Goal: Information Seeking & Learning: Learn about a topic

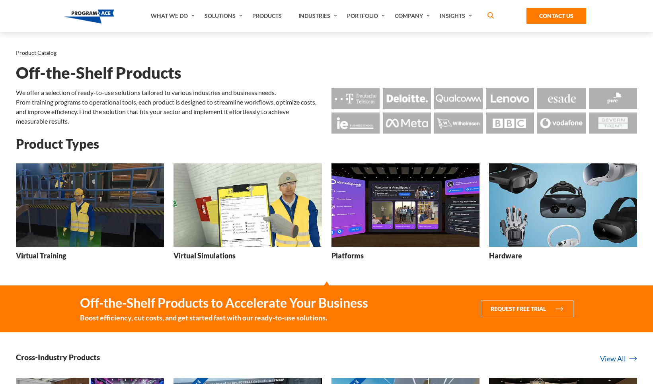
click at [506, 255] on h3 "Hardware" at bounding box center [505, 256] width 33 height 10
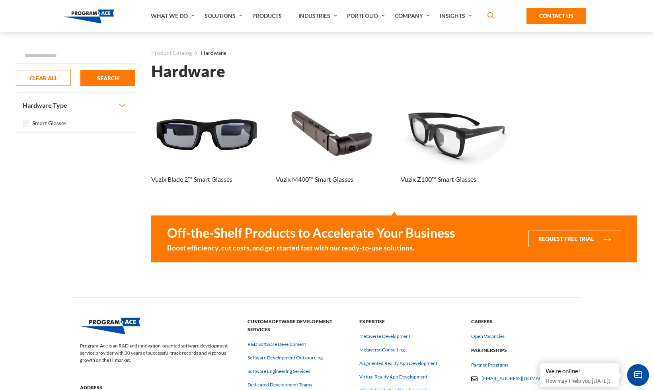
click at [379, 207] on div "Hardware Found 3 results Loading... Vuzix Blade 2™ Smart Glasses Vuzix M400™ Sm…" at bounding box center [394, 172] width 486 height 217
click at [535, 152] on div "Vuzix Blade 2™ Smart Glasses Vuzix M400™ Smart Glasses Vuzix Z100™ Smart Glasses" at bounding box center [394, 149] width 498 height 94
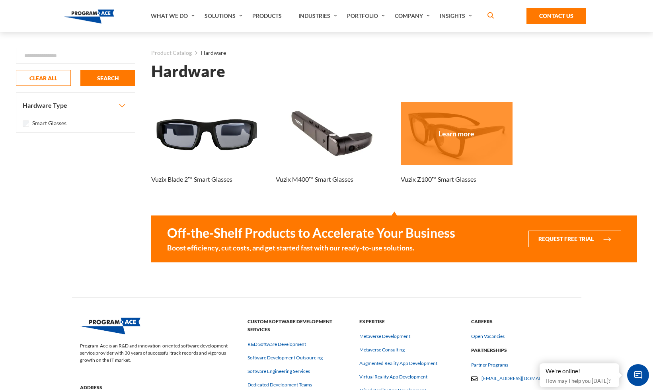
click at [435, 154] on div at bounding box center [457, 133] width 112 height 63
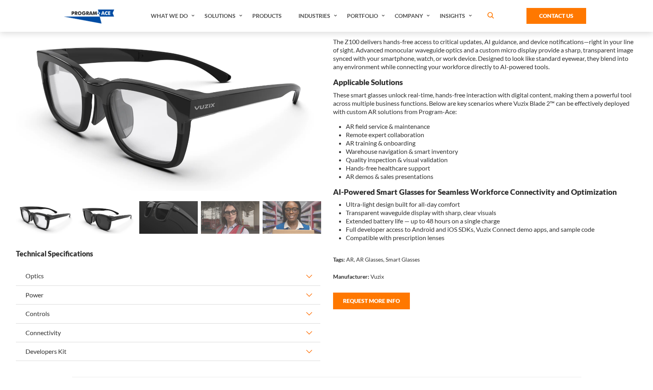
scroll to position [98, 0]
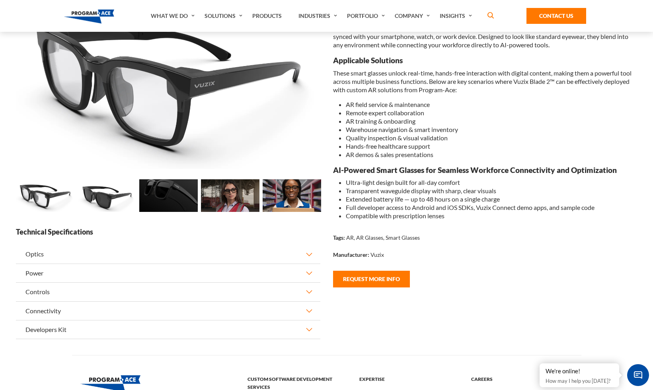
click at [366, 255] on strong "Manufacturer:" at bounding box center [351, 254] width 36 height 7
click at [172, 197] on img at bounding box center [168, 195] width 58 height 33
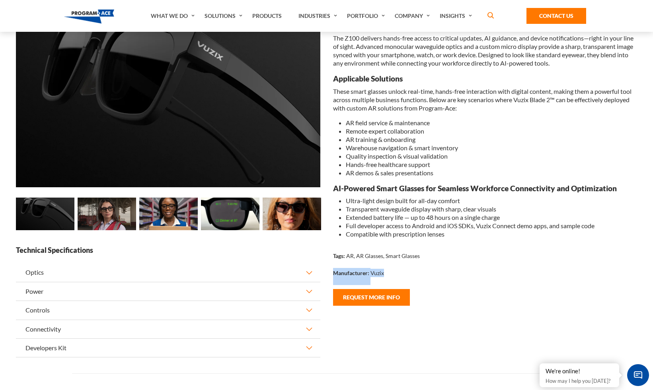
scroll to position [0, 0]
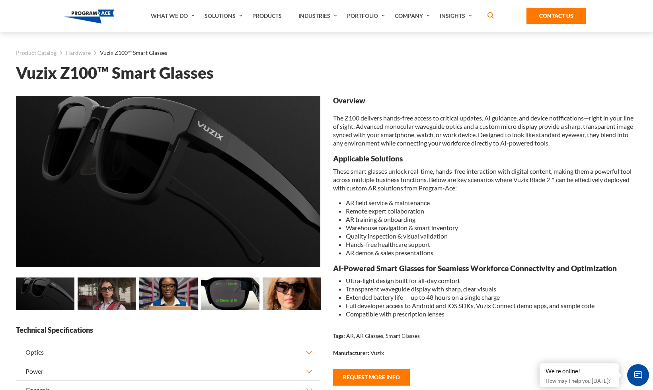
click at [513, 195] on div "Overview The Z100 delivers hands-free access to critical updates, AI guidance, …" at bounding box center [485, 207] width 304 height 222
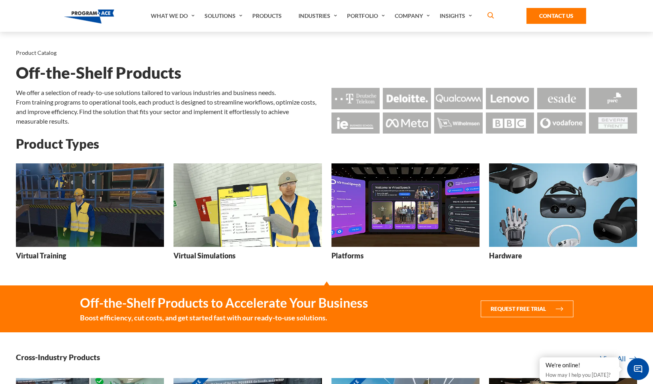
click at [382, 229] on img at bounding box center [405, 204] width 148 height 83
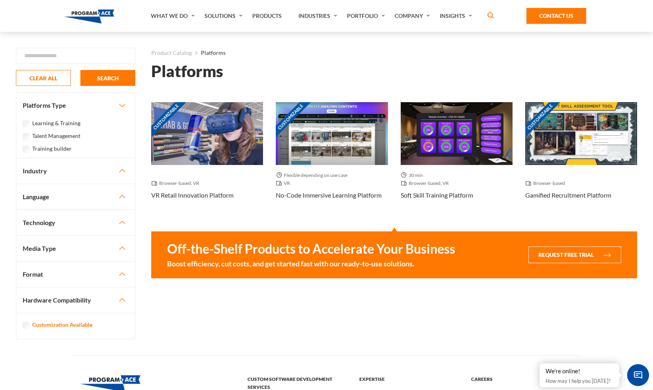
click at [431, 217] on div "Platforms Found 4 results Loading... Customizable Browser-based, VR VR Retail I…" at bounding box center [394, 180] width 486 height 233
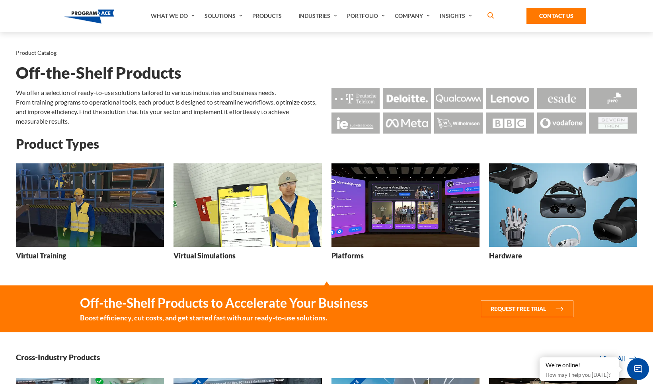
click at [560, 220] on img at bounding box center [563, 204] width 148 height 83
